Goal: Transaction & Acquisition: Book appointment/travel/reservation

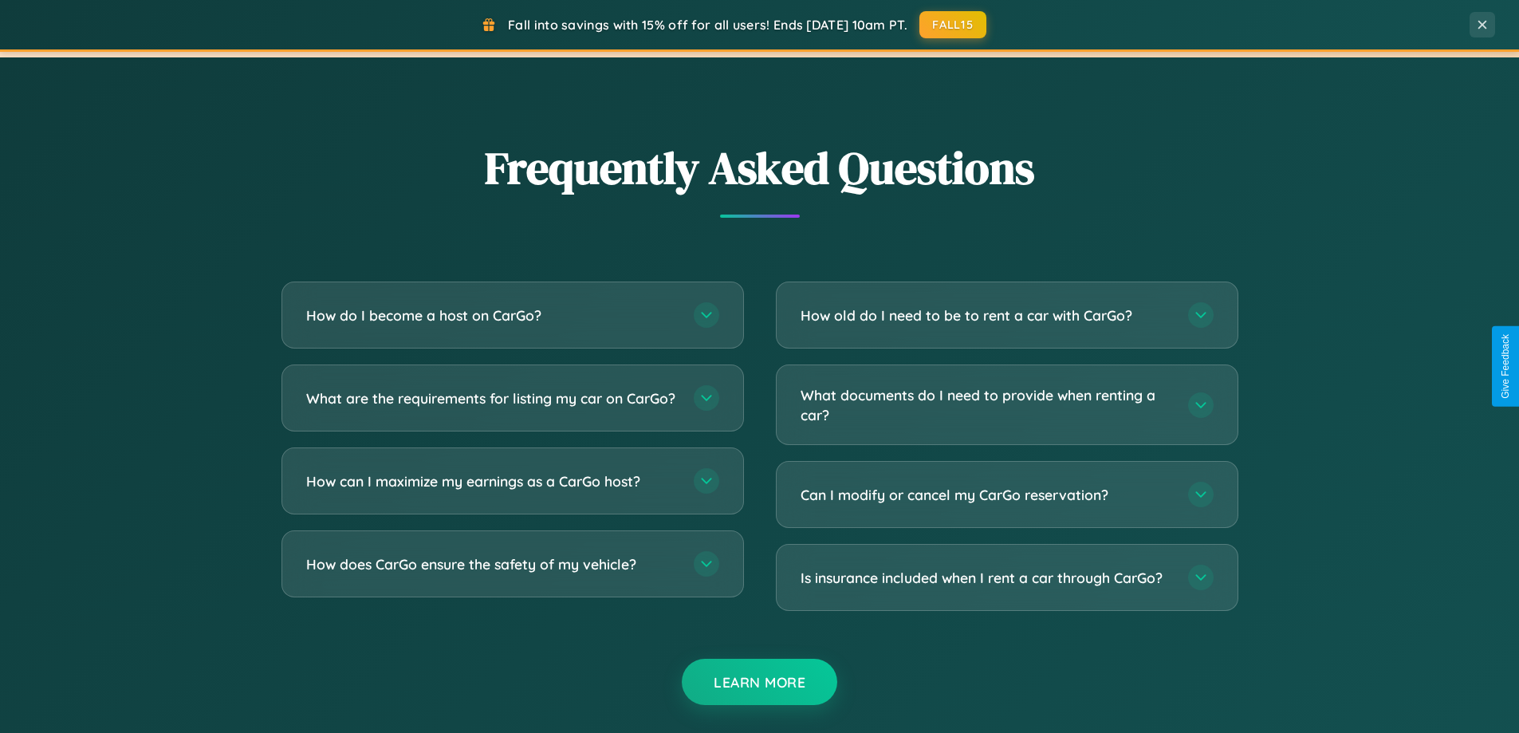
scroll to position [3068, 0]
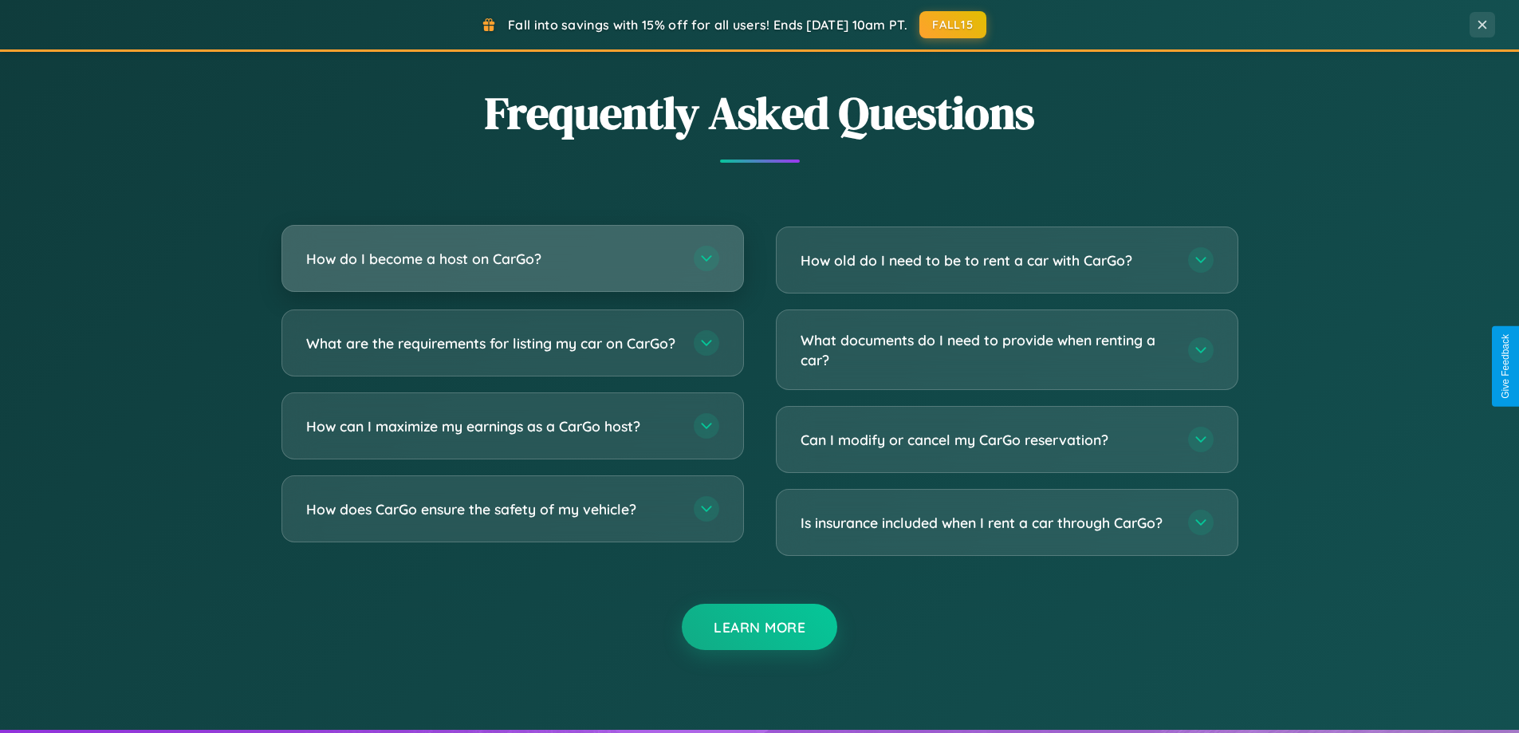
click at [512, 258] on h3 "How do I become a host on CarGo?" at bounding box center [491, 259] width 371 height 20
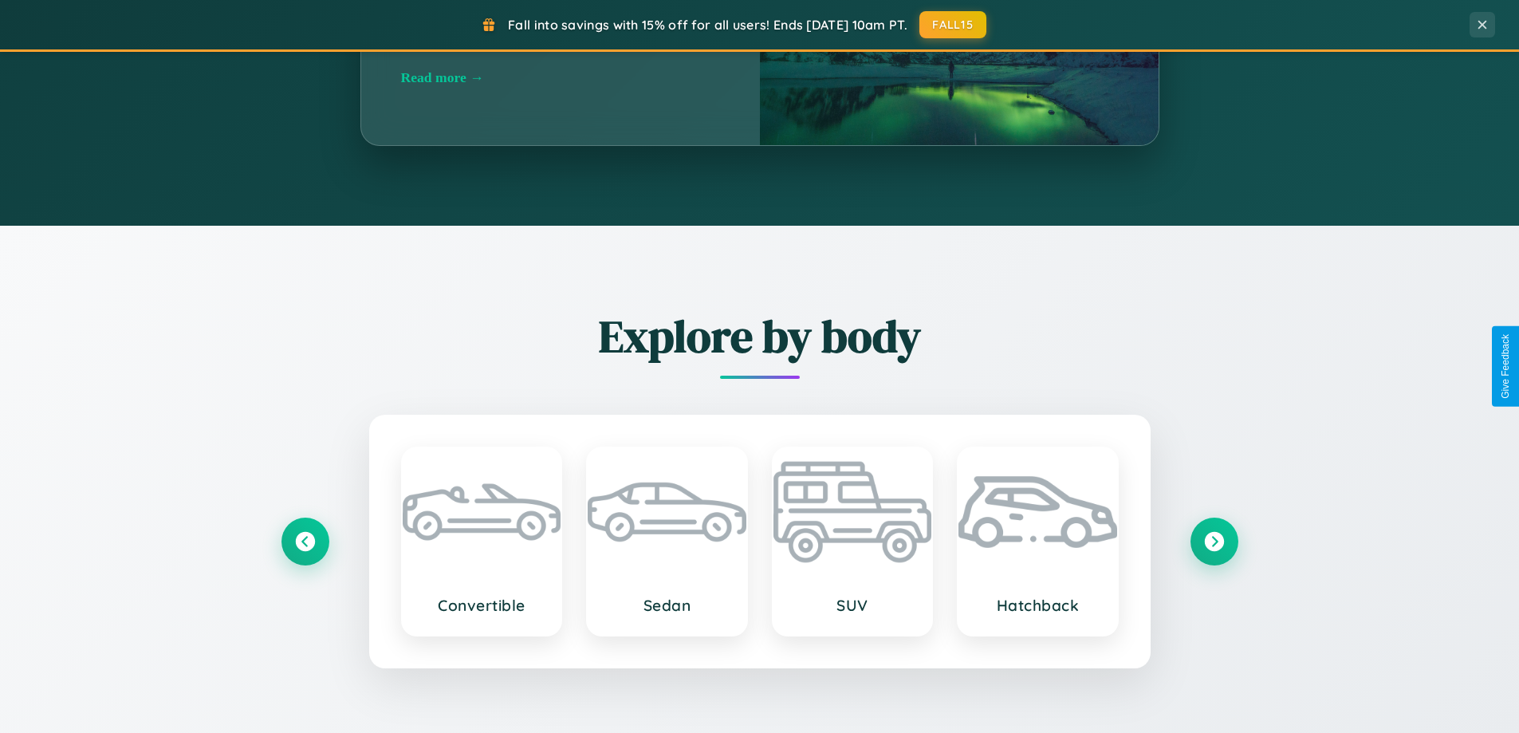
scroll to position [1097, 0]
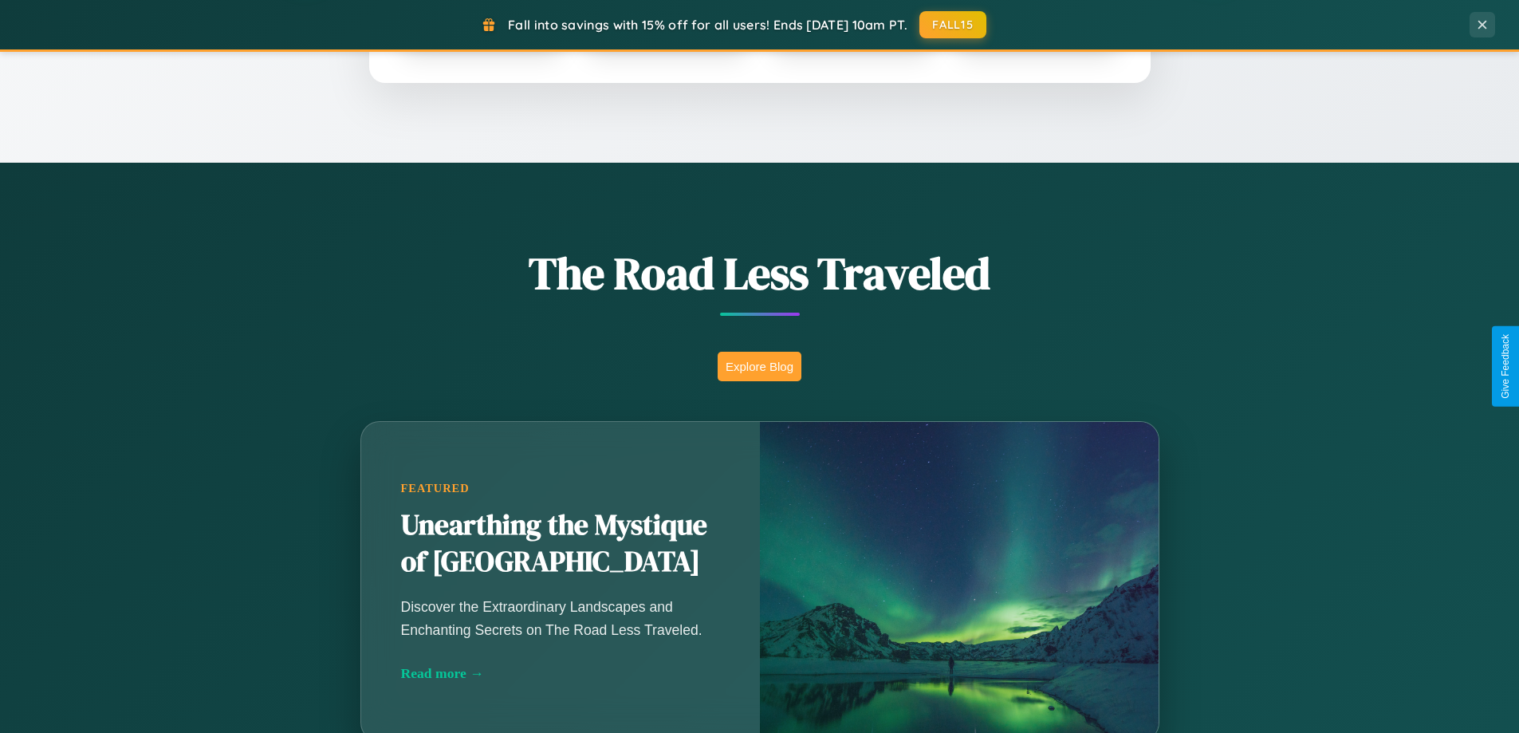
click at [759, 366] on button "Explore Blog" at bounding box center [759, 366] width 84 height 29
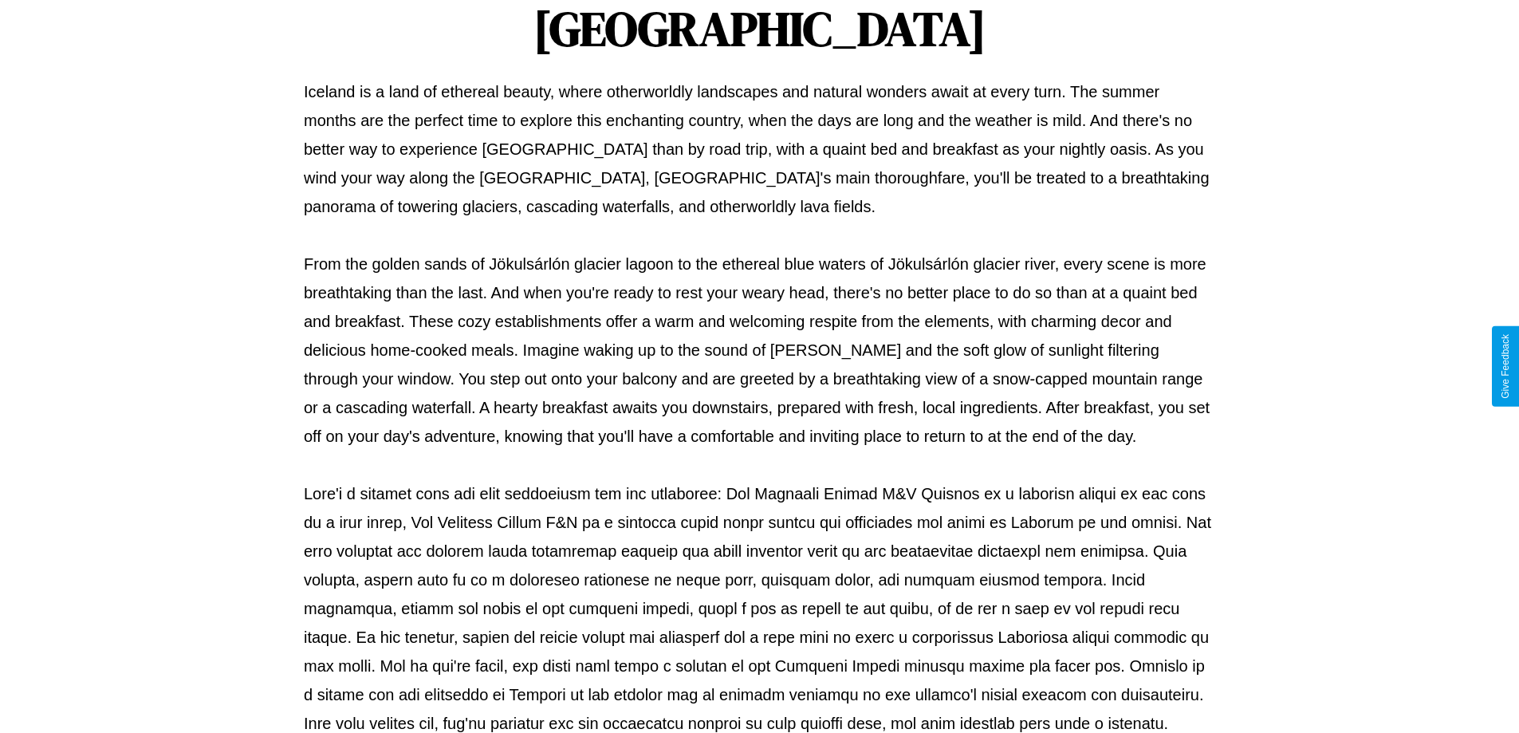
scroll to position [516, 0]
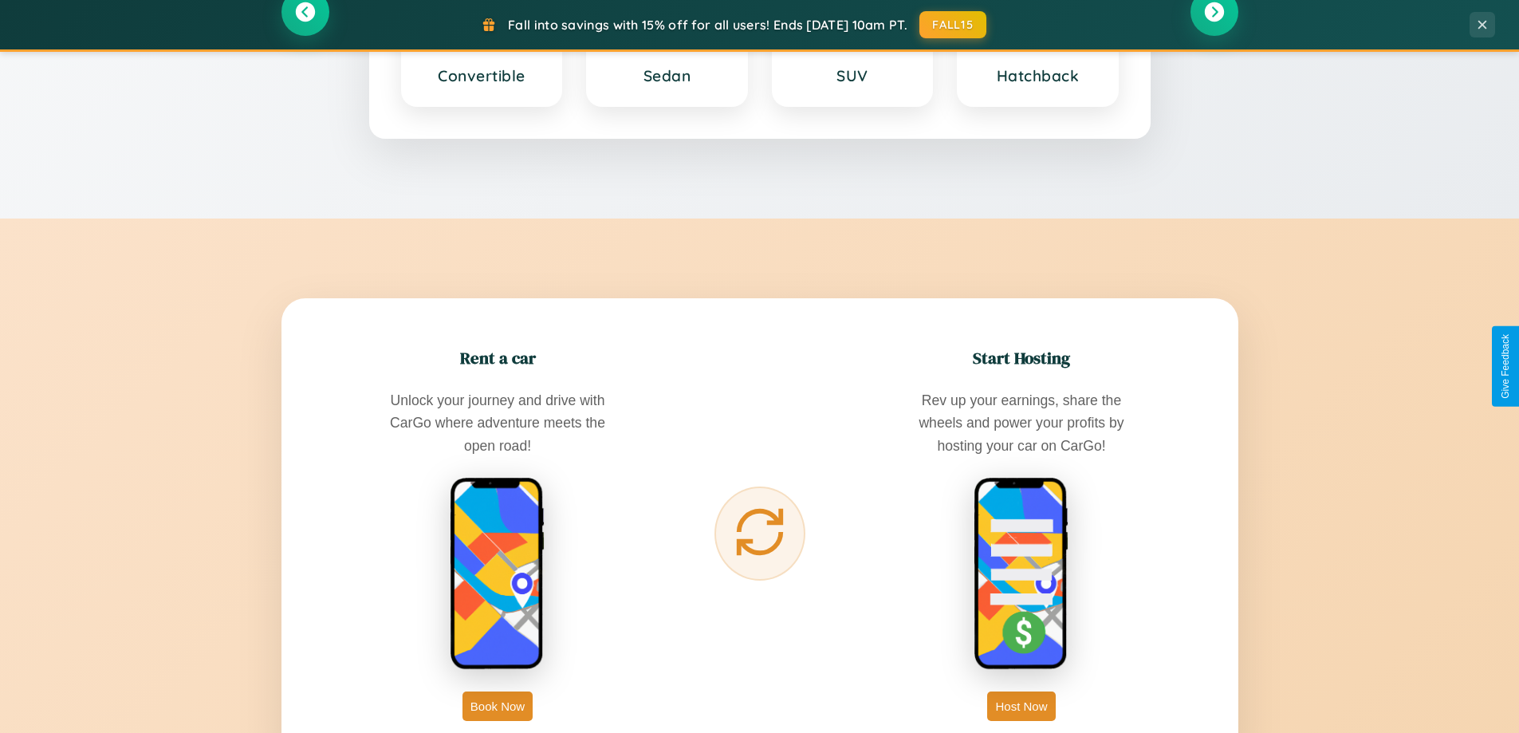
scroll to position [2561, 0]
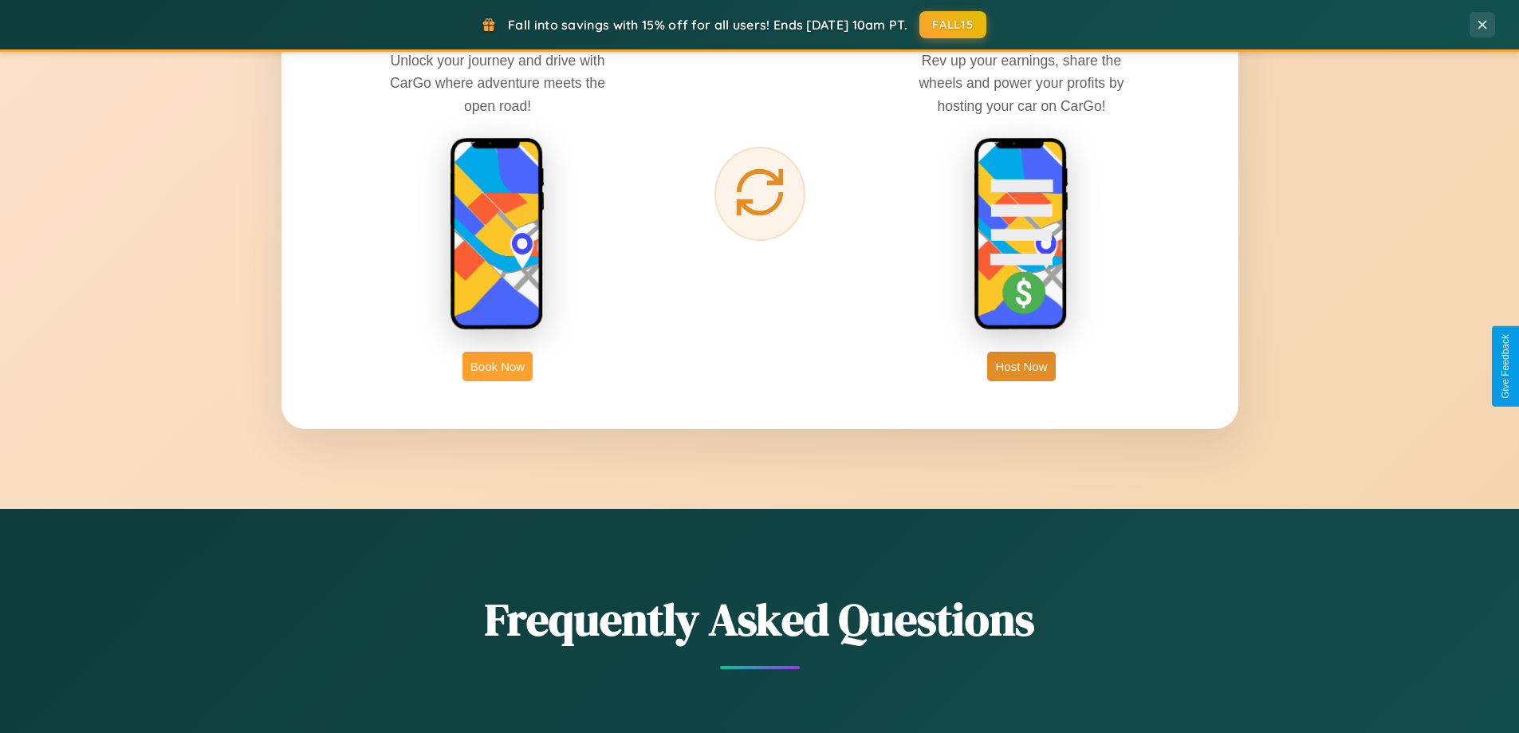
click at [497, 366] on button "Book Now" at bounding box center [497, 366] width 70 height 29
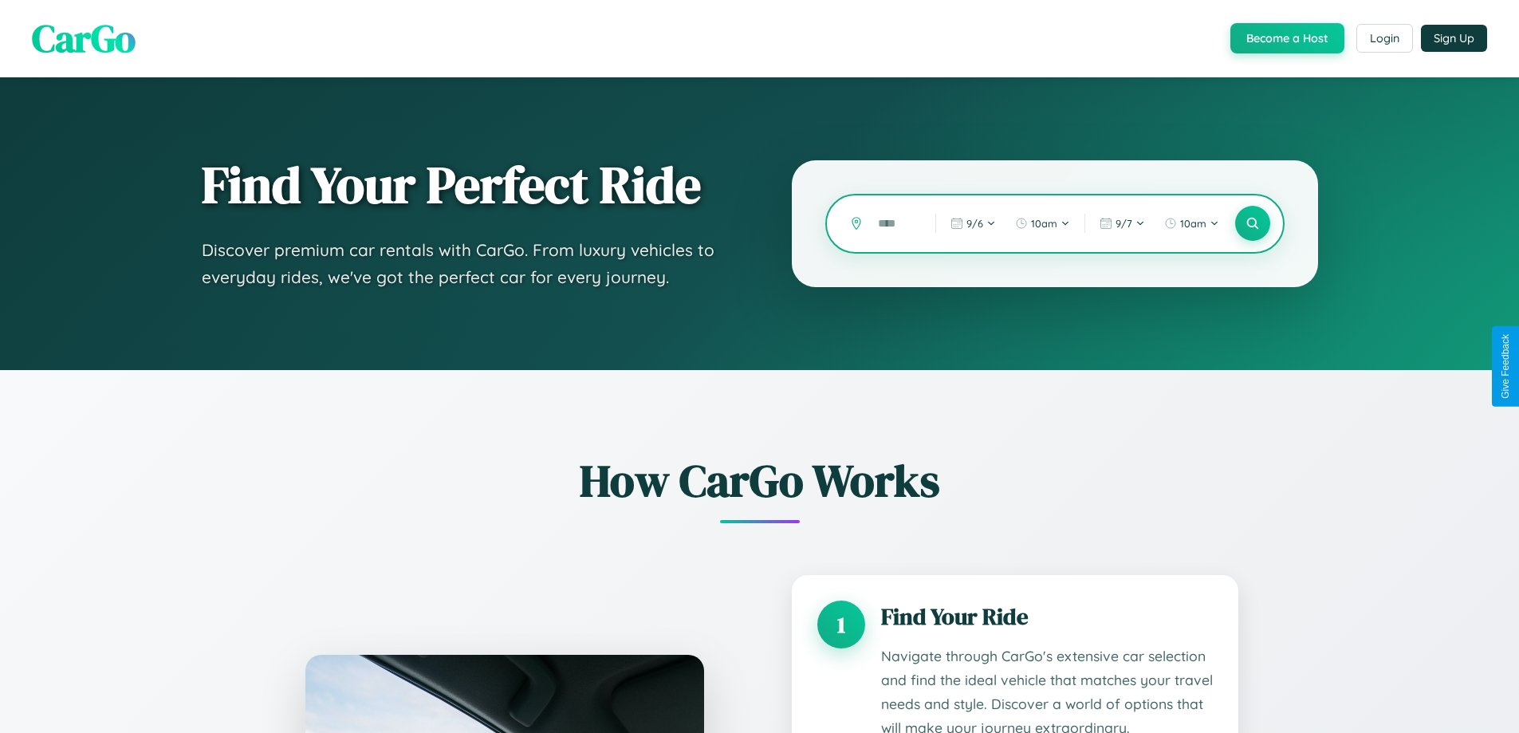
click at [894, 223] on input "text" at bounding box center [894, 224] width 49 height 28
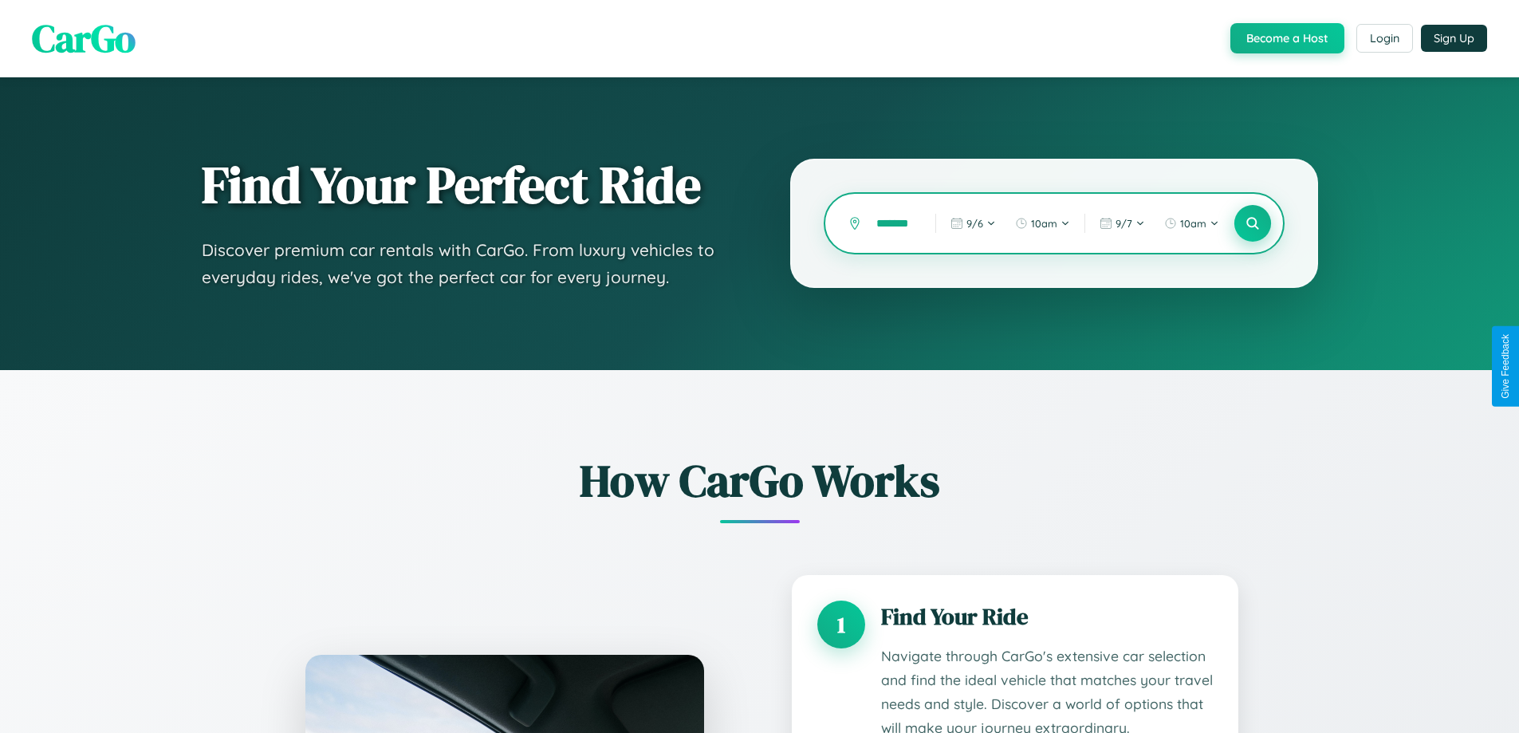
type input "*******"
click at [1252, 223] on icon at bounding box center [1251, 223] width 15 height 15
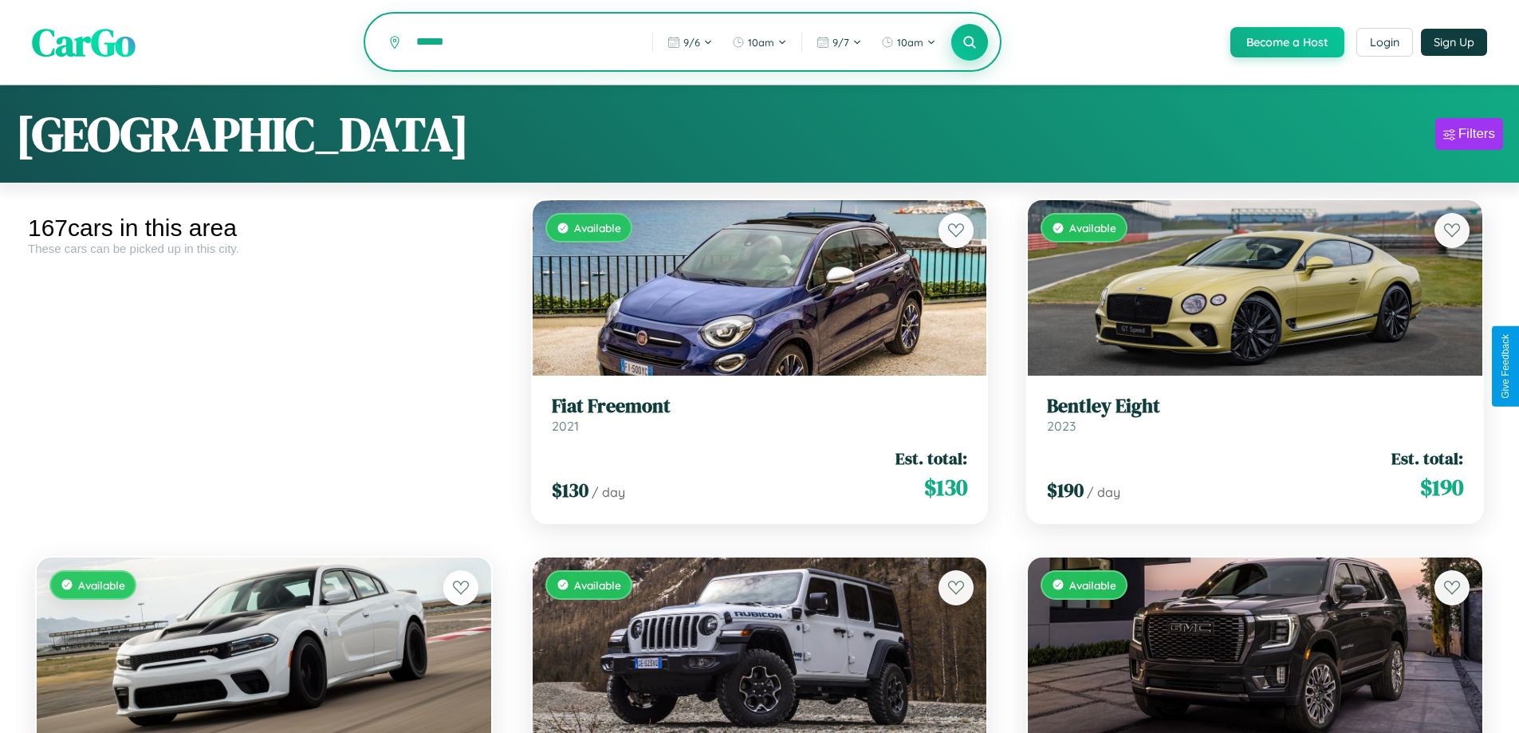
type input "******"
click at [969, 43] on icon at bounding box center [969, 41] width 15 height 15
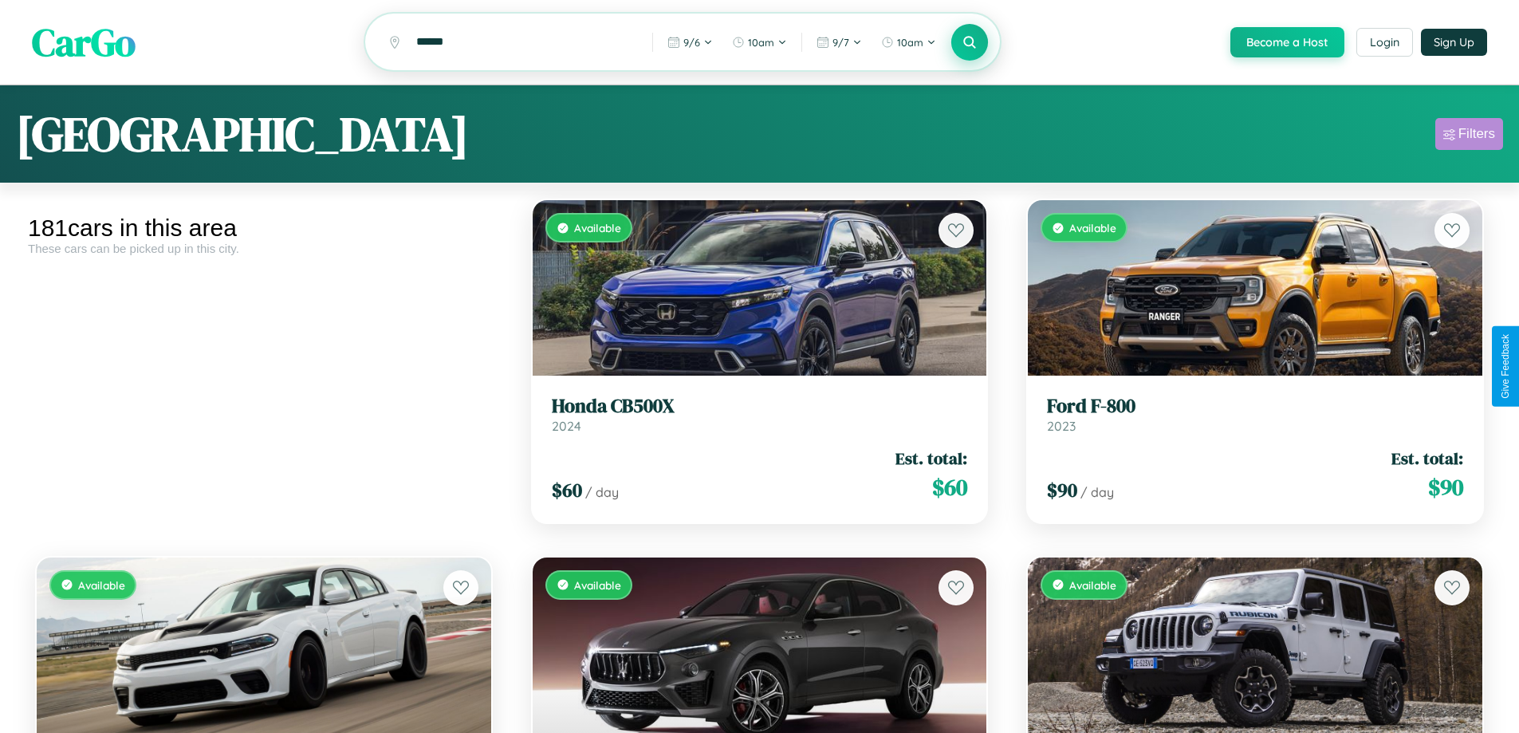
click at [1468, 136] on div "Filters" at bounding box center [1476, 134] width 37 height 16
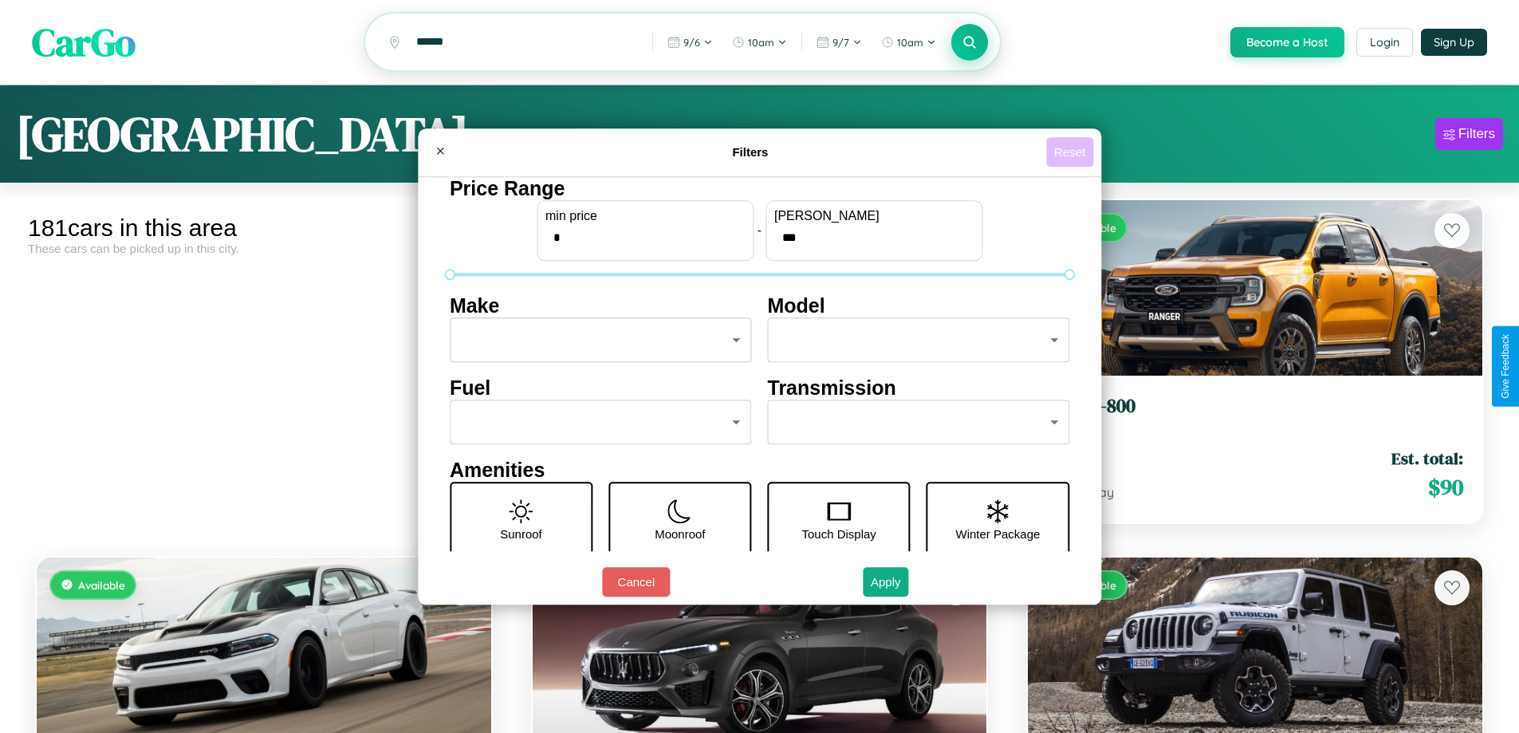
click at [1071, 151] on button "Reset" at bounding box center [1069, 151] width 47 height 29
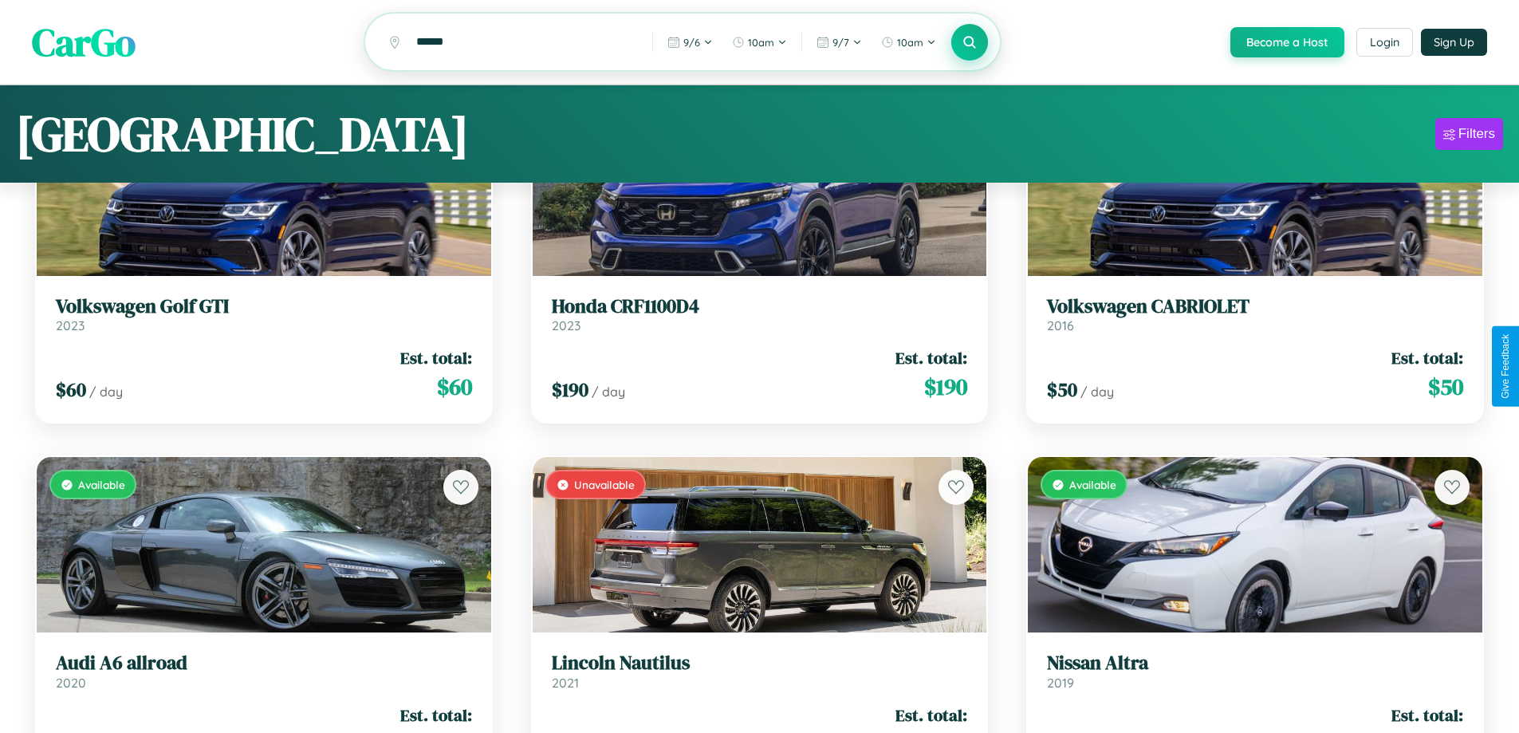
scroll to position [14504, 0]
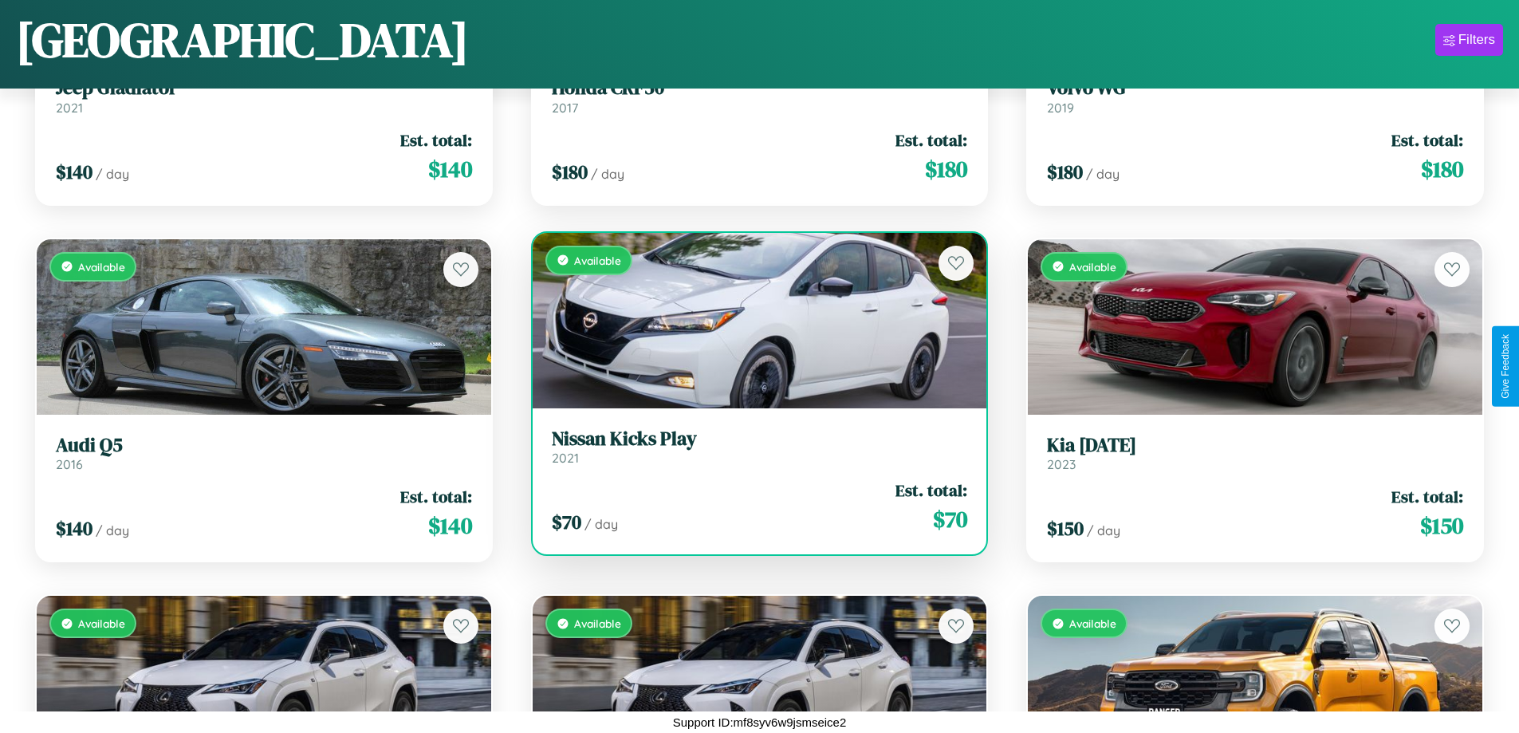
click at [753, 453] on link "Nissan Kicks Play 2021" at bounding box center [760, 446] width 416 height 39
